Goal: Transaction & Acquisition: Purchase product/service

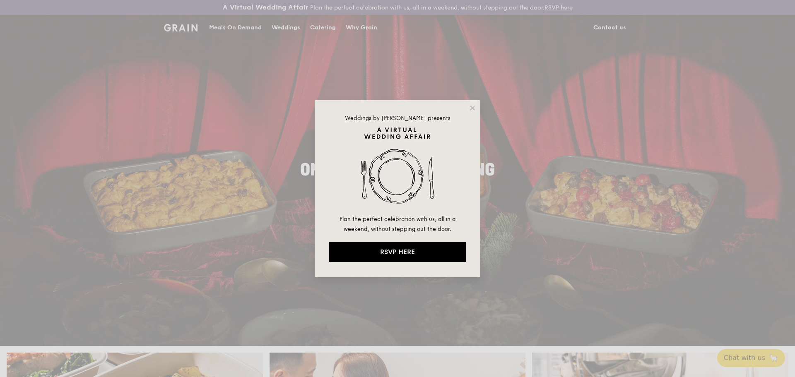
drag, startPoint x: 470, startPoint y: 106, endPoint x: 475, endPoint y: 123, distance: 18.2
click at [470, 106] on icon at bounding box center [472, 107] width 7 height 7
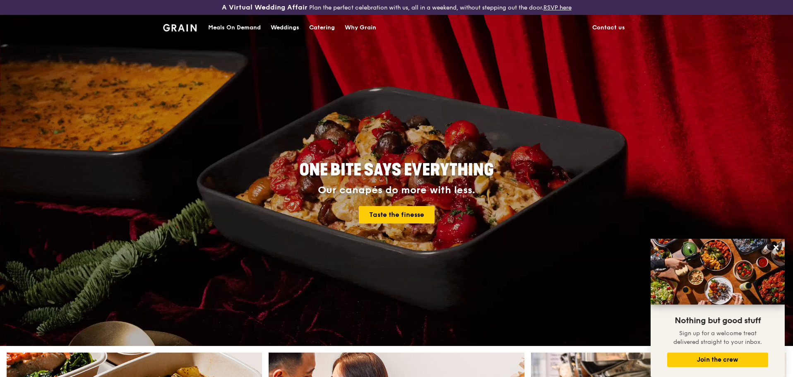
click at [326, 26] on div "Catering" at bounding box center [322, 27] width 26 height 25
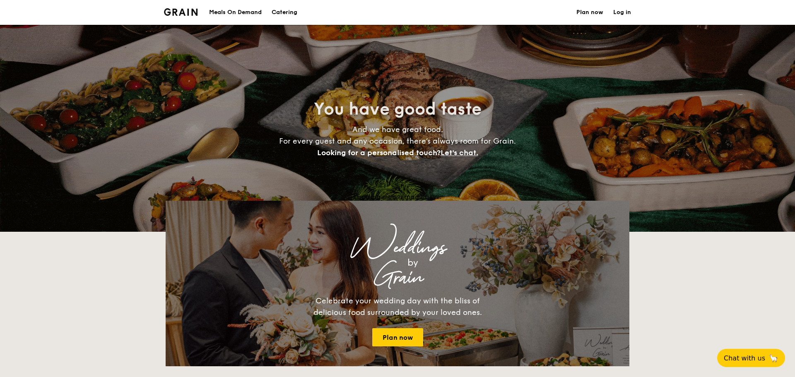
select select
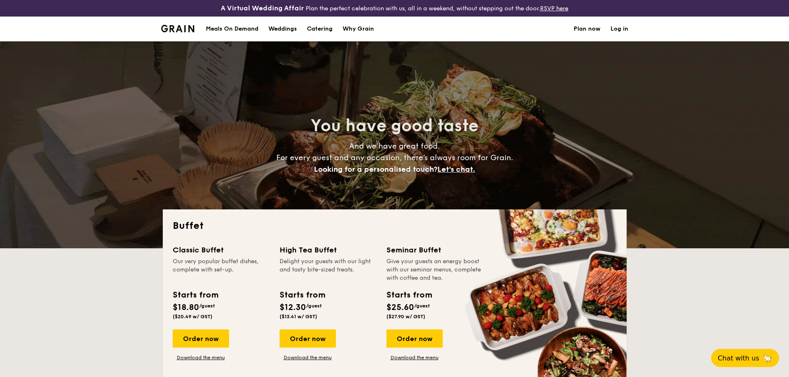
click at [244, 29] on div "Meals On Demand" at bounding box center [232, 29] width 53 height 25
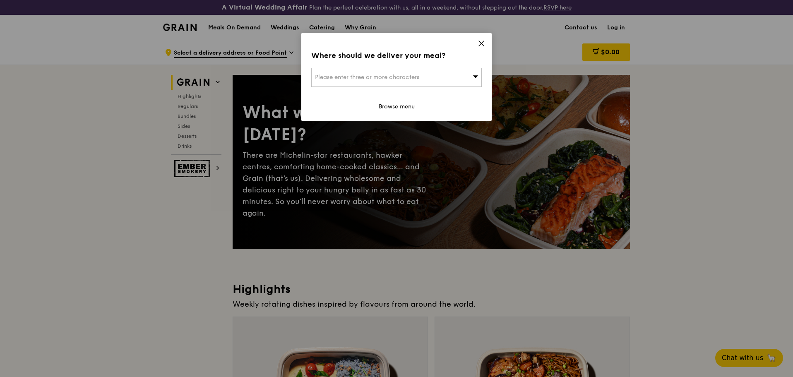
click at [450, 79] on div "Please enter three or more characters" at bounding box center [396, 77] width 171 height 19
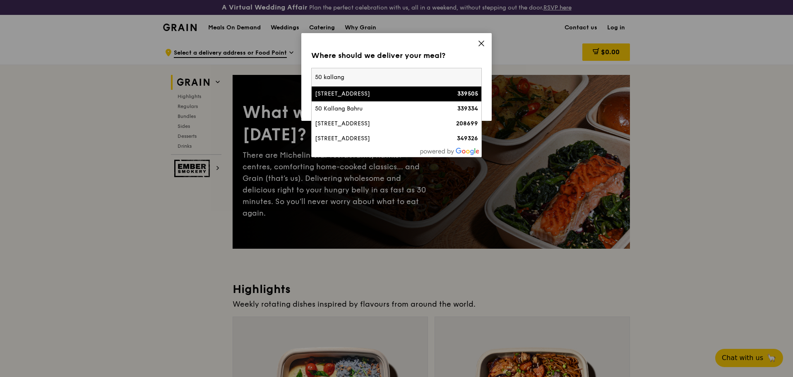
type input "50 kallang"
click at [416, 95] on div "[STREET_ADDRESS]" at bounding box center [376, 94] width 123 height 8
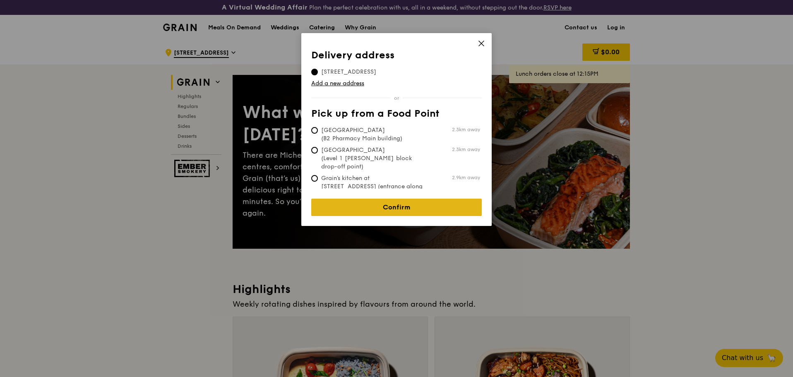
click at [419, 201] on link "Confirm" at bounding box center [396, 207] width 171 height 17
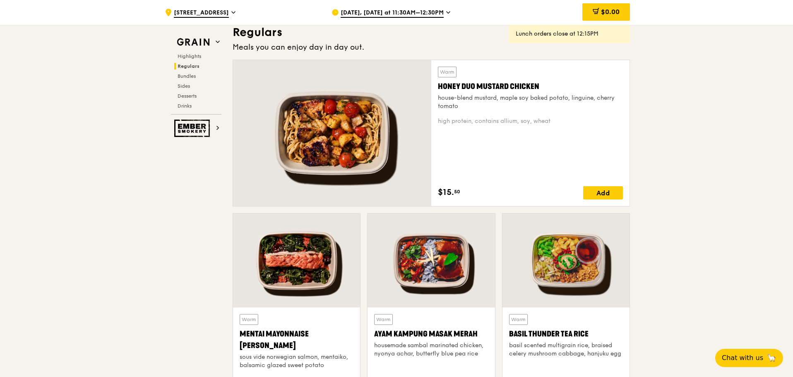
scroll to position [609, 0]
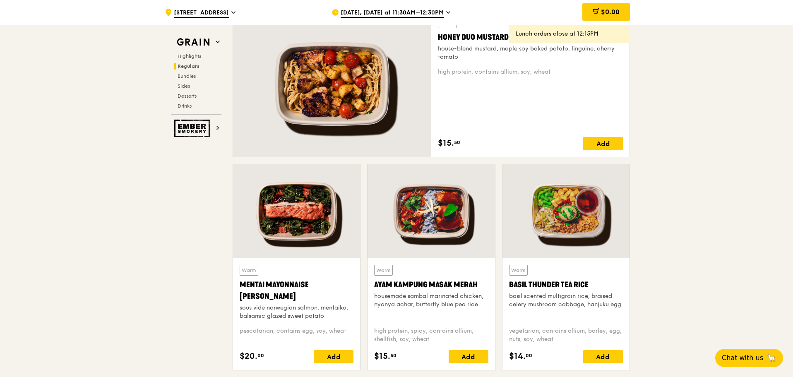
click at [431, 294] on div "housemade sambal marinated chicken, nyonya achar, butterfly blue pea rice" at bounding box center [431, 300] width 114 height 17
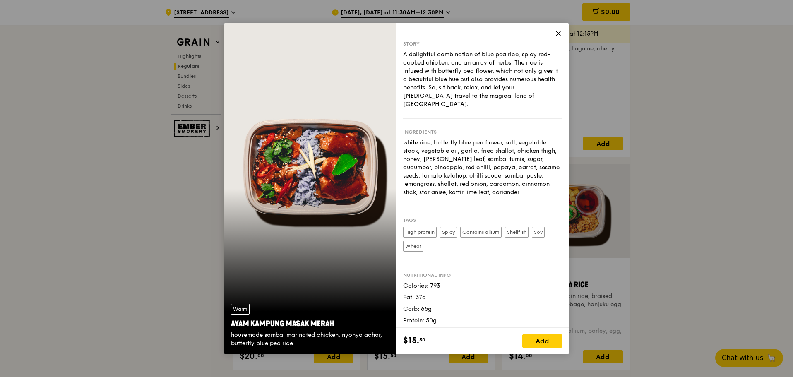
click at [562, 34] on div "Story A delightful combination of blue pea rice, spicy red-cooked chicken, and …" at bounding box center [483, 175] width 172 height 305
click at [556, 36] on icon at bounding box center [558, 33] width 7 height 7
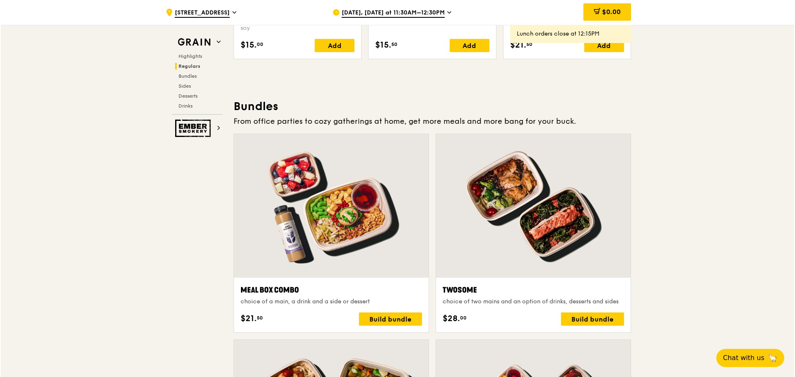
scroll to position [1154, 0]
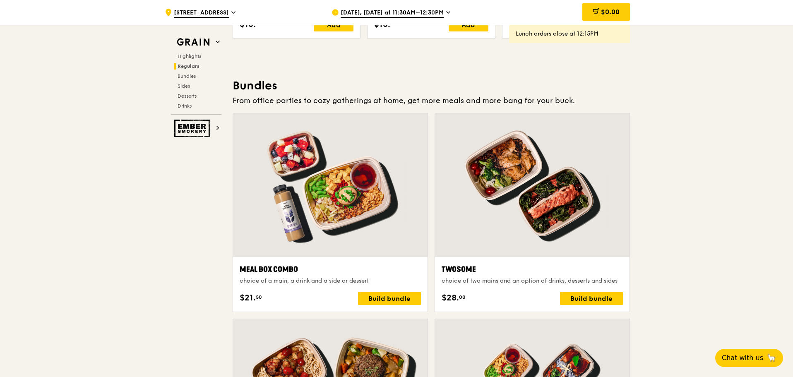
click at [563, 221] on div at bounding box center [532, 185] width 195 height 144
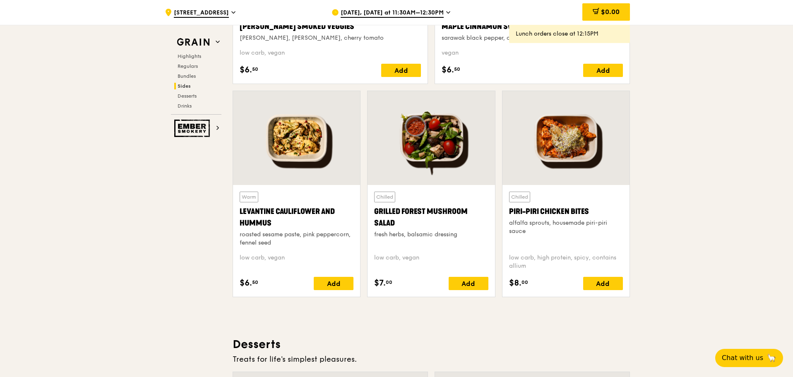
scroll to position [2065, 0]
